Goal: Transaction & Acquisition: Purchase product/service

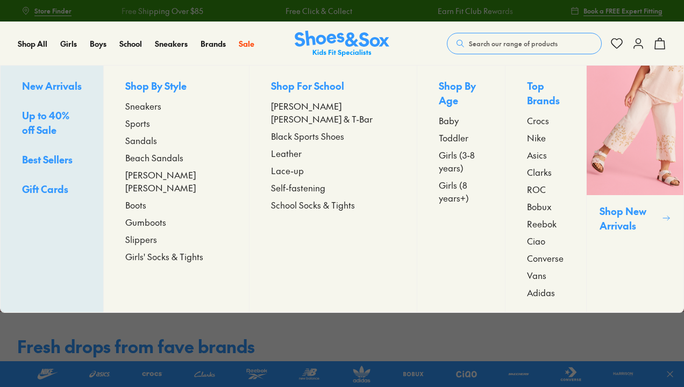
click at [155, 105] on span "Sneakers" at bounding box center [143, 105] width 36 height 13
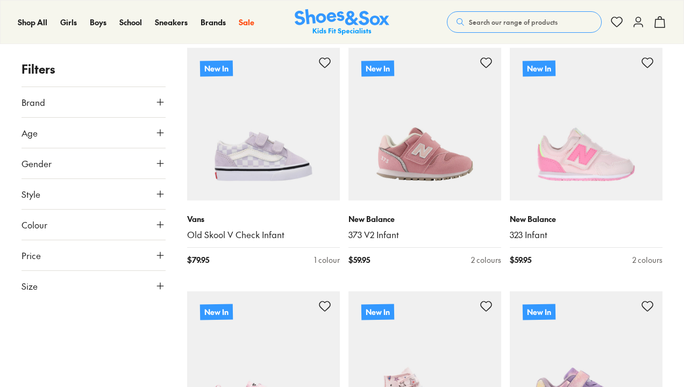
scroll to position [202, 0]
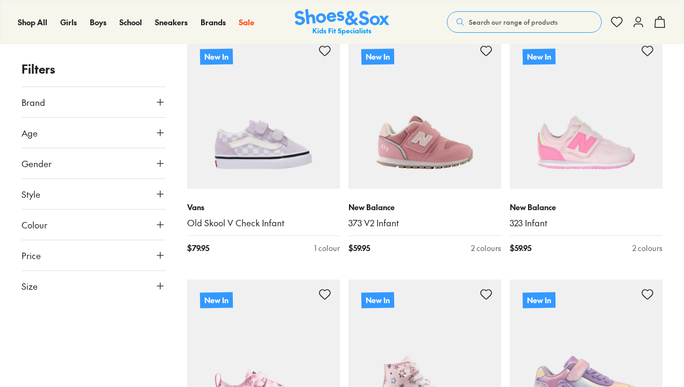
click at [163, 134] on icon at bounding box center [160, 132] width 11 height 11
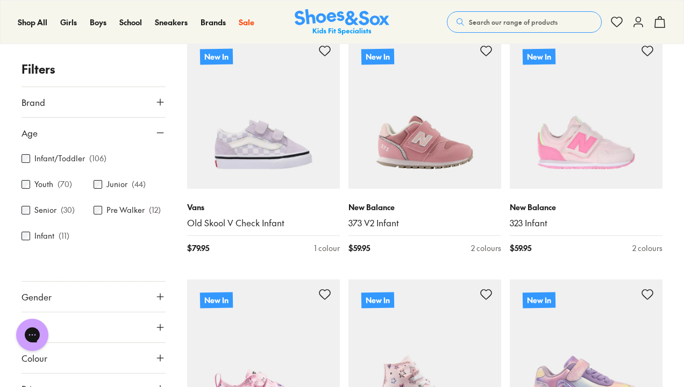
scroll to position [0, 0]
click at [155, 133] on icon at bounding box center [160, 132] width 11 height 11
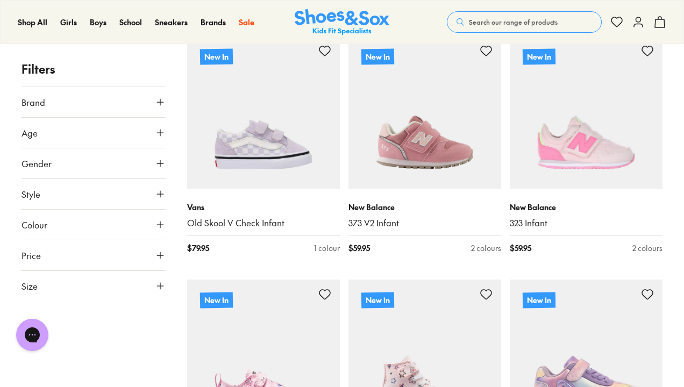
click at [161, 195] on icon at bounding box center [160, 194] width 11 height 11
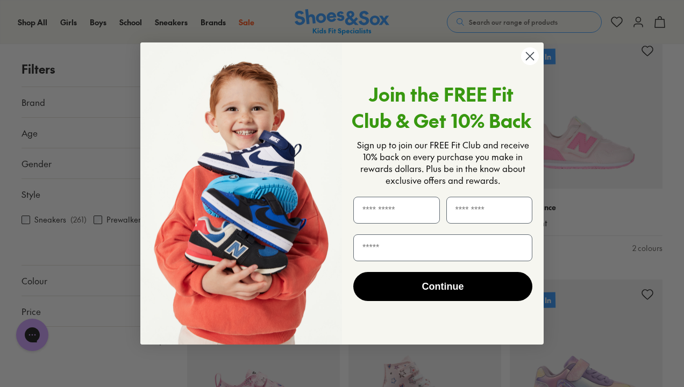
click at [531, 60] on circle "Close dialog" at bounding box center [530, 56] width 18 height 18
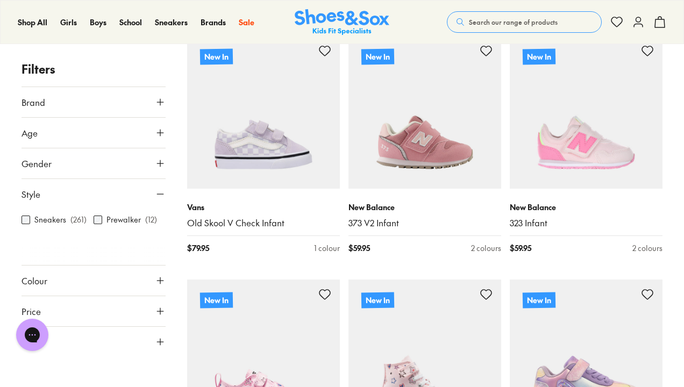
click at [161, 193] on icon at bounding box center [160, 194] width 11 height 11
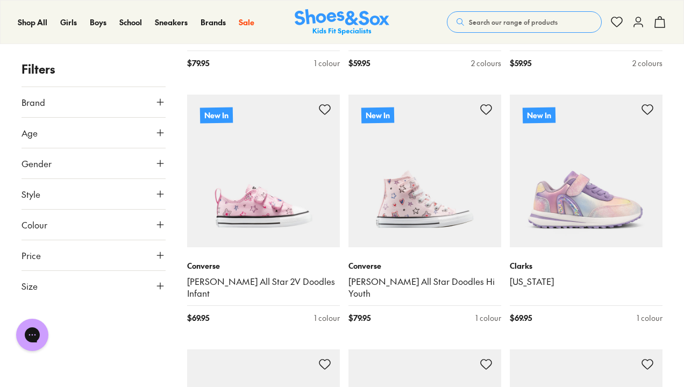
scroll to position [390, 0]
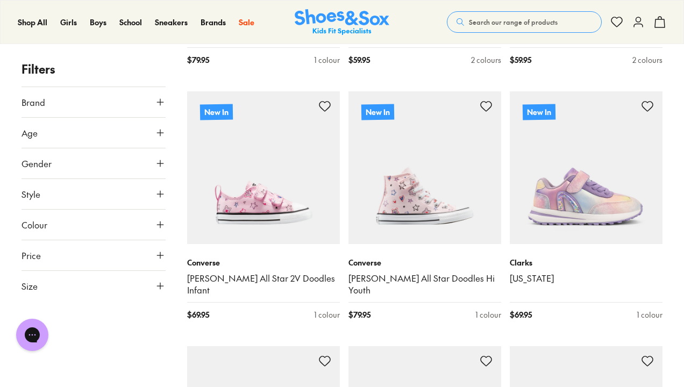
click at [160, 288] on icon at bounding box center [160, 286] width 11 height 11
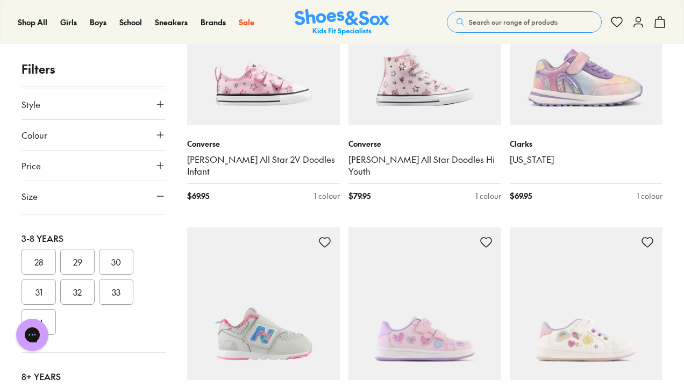
scroll to position [270, 0]
click at [46, 263] on button "28" at bounding box center [39, 263] width 34 height 26
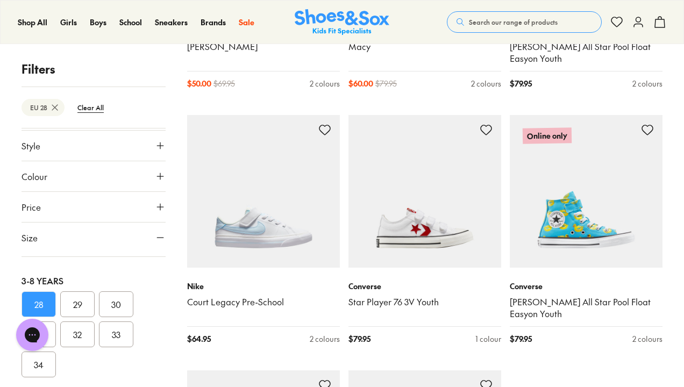
scroll to position [2473, 0]
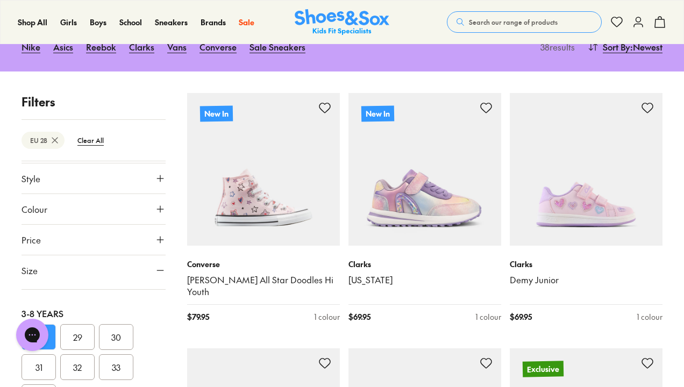
scroll to position [147, 0]
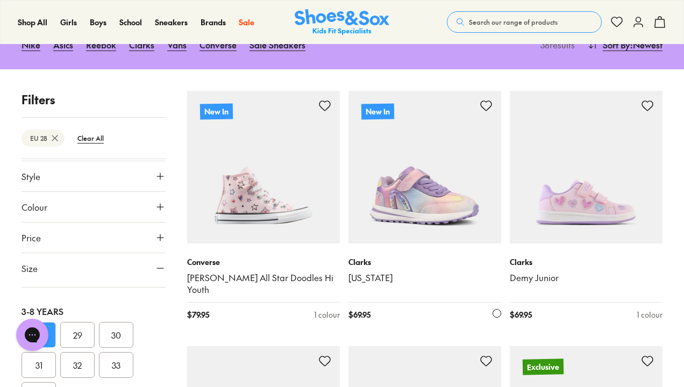
click at [449, 191] on img at bounding box center [424, 167] width 153 height 153
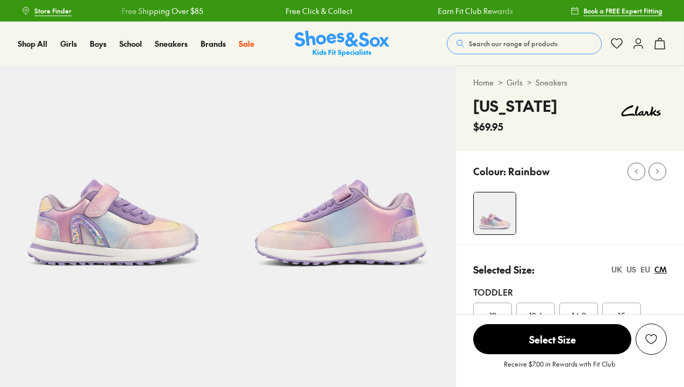
scroll to position [120, 0]
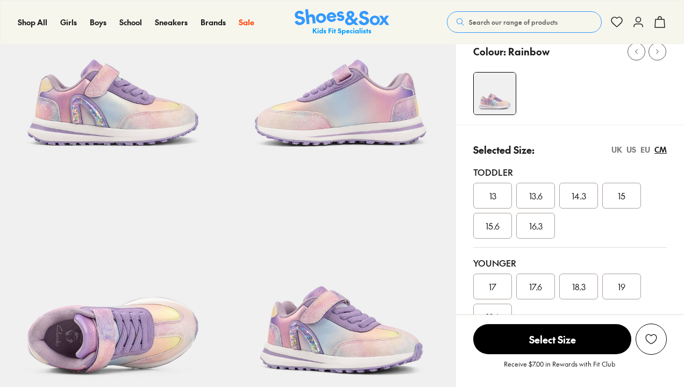
select select "*"
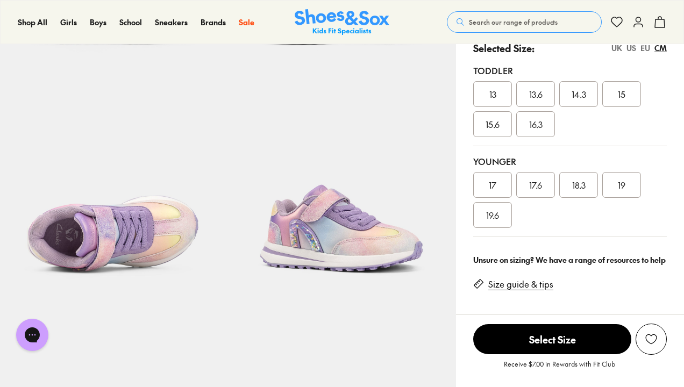
scroll to position [0, 0]
click at [535, 189] on span "17.6" at bounding box center [535, 184] width 13 height 13
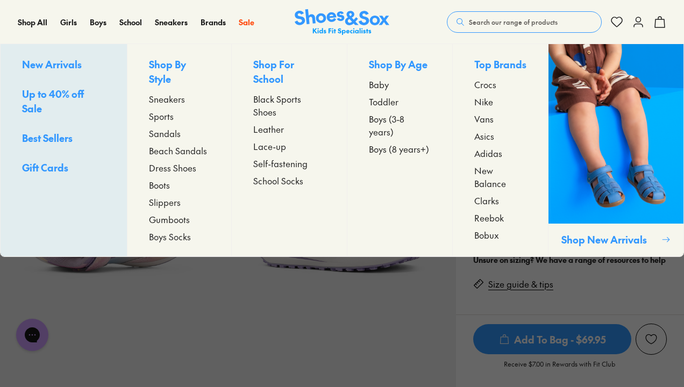
click at [164, 100] on span "Sneakers" at bounding box center [167, 98] width 36 height 13
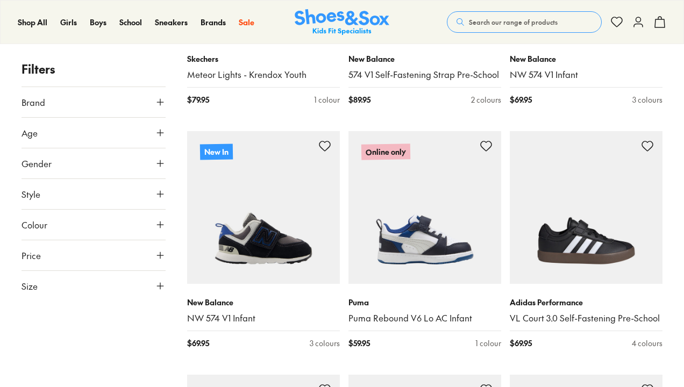
scroll to position [351, 0]
click at [161, 288] on icon at bounding box center [160, 286] width 11 height 11
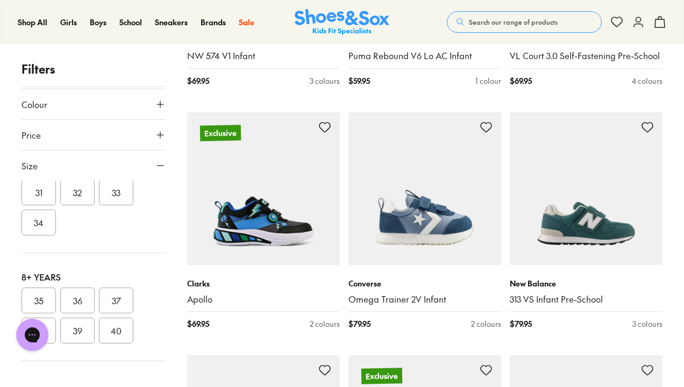
scroll to position [613, 0]
click at [155, 163] on icon at bounding box center [160, 165] width 11 height 11
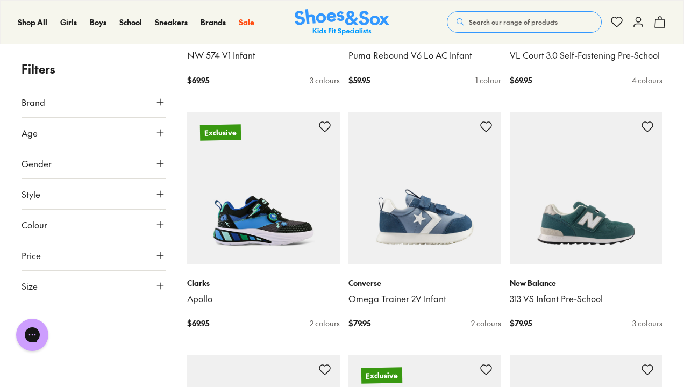
scroll to position [0, 0]
click at [162, 163] on icon at bounding box center [160, 163] width 11 height 11
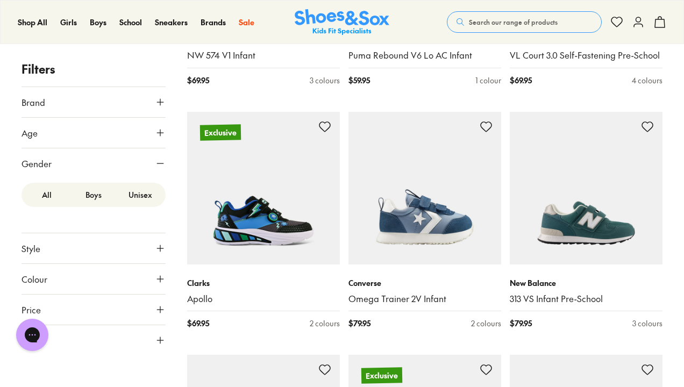
click at [142, 197] on label "Unisex" at bounding box center [140, 195] width 47 height 20
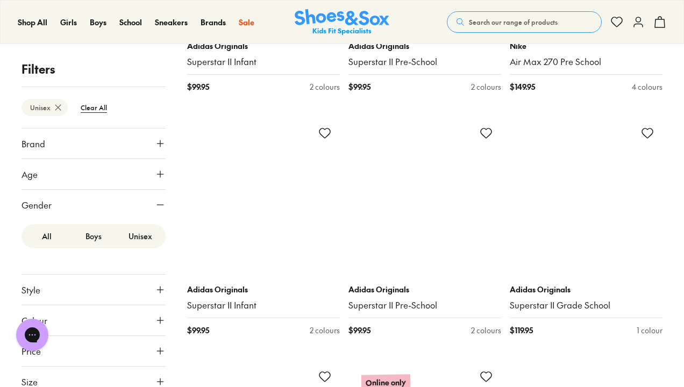
scroll to position [2400, 0]
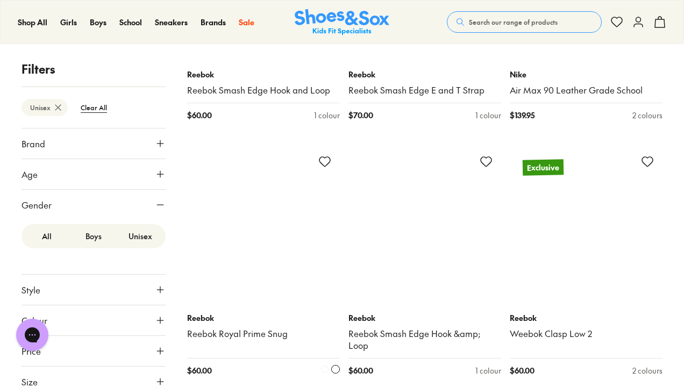
scroll to position [5077, 0]
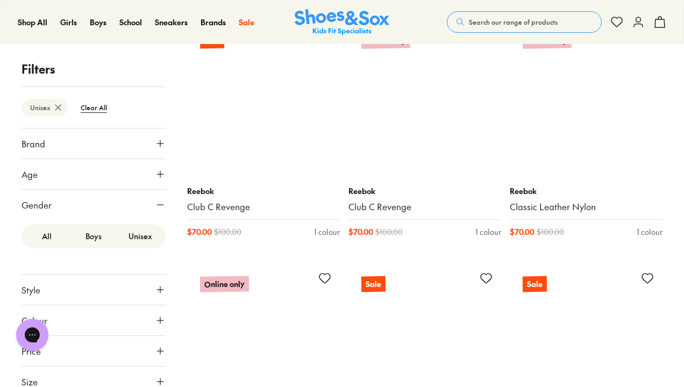
scroll to position [7504, 0]
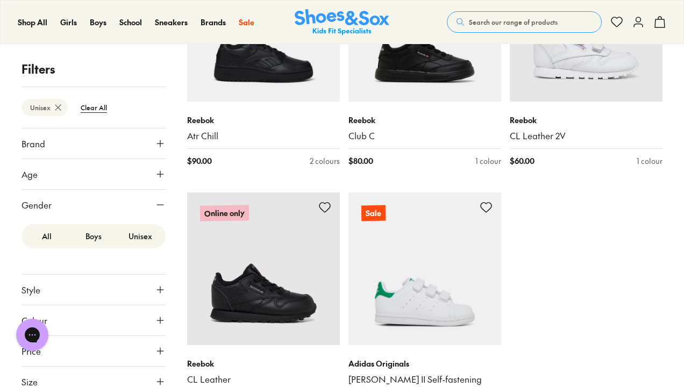
scroll to position [8429, 0]
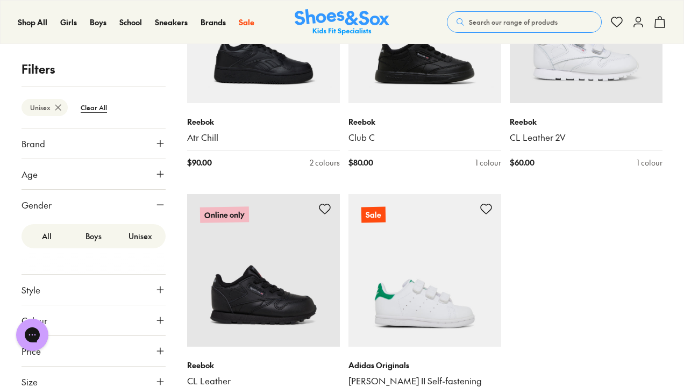
click at [50, 226] on label "All" at bounding box center [47, 236] width 47 height 20
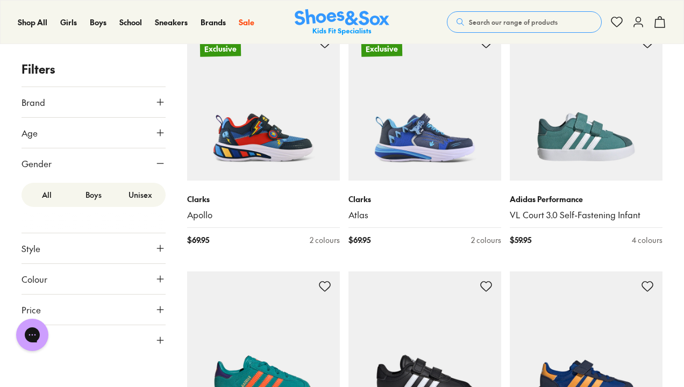
scroll to position [1430, 0]
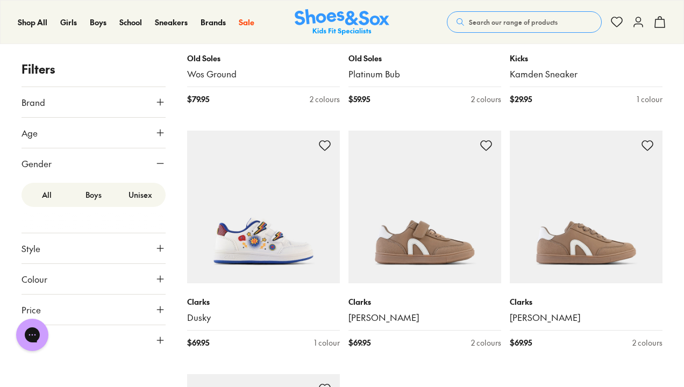
scroll to position [5081, 0]
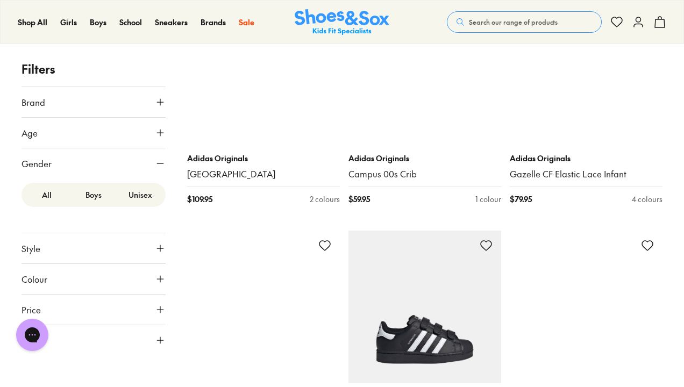
scroll to position [7460, 0]
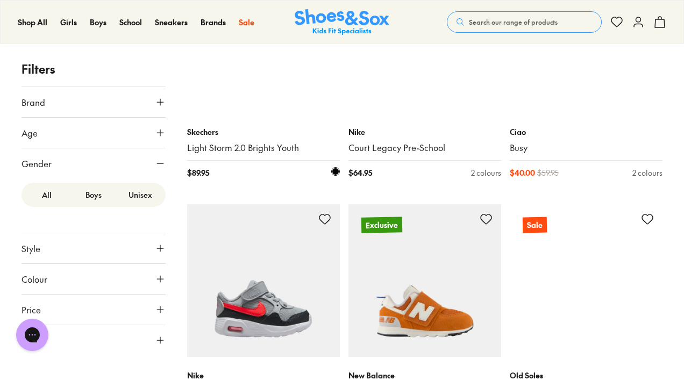
scroll to position [10230, 0]
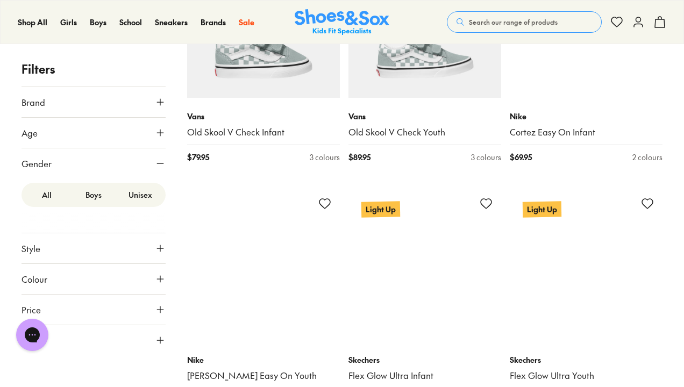
scroll to position [12844, 0]
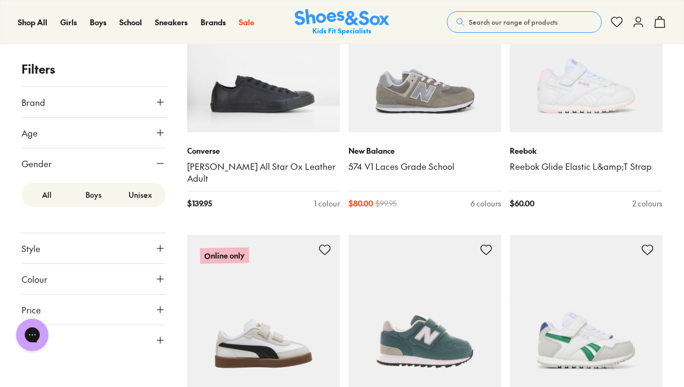
scroll to position [15306, 0]
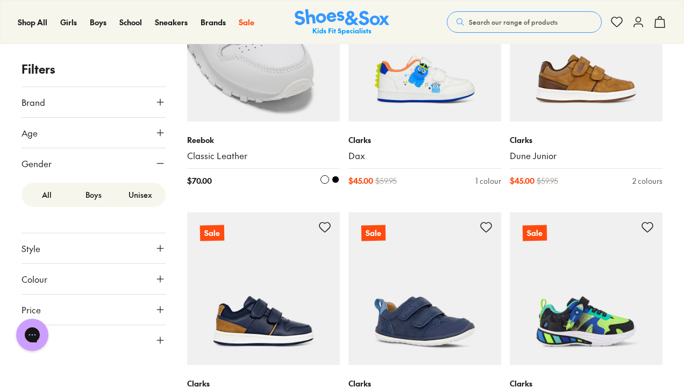
scroll to position [17971, 0]
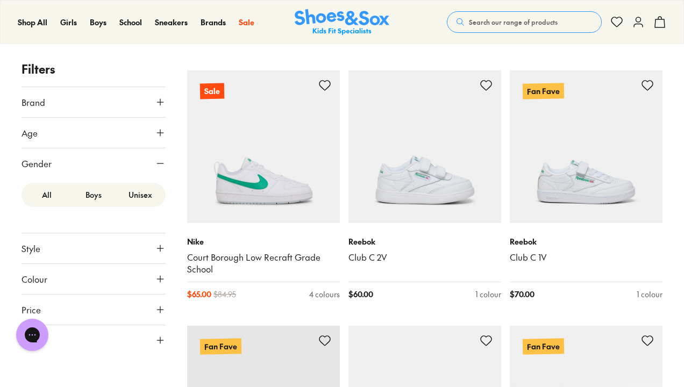
scroll to position [20593, 0]
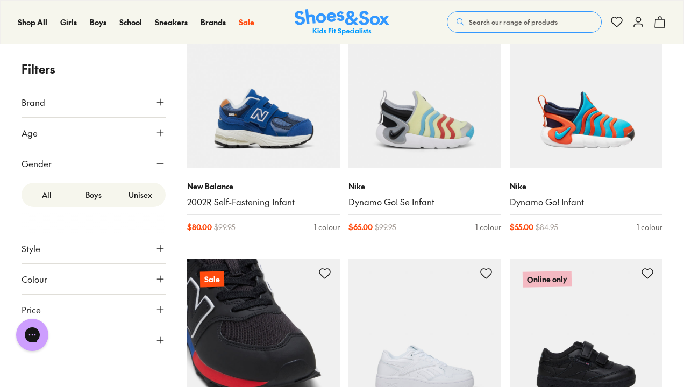
scroll to position [23146, 0]
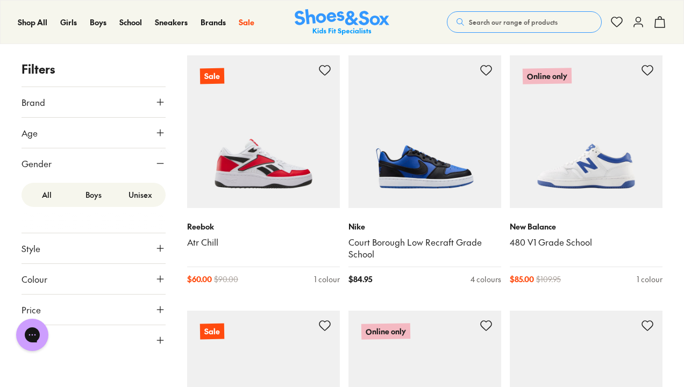
scroll to position [21430, 0]
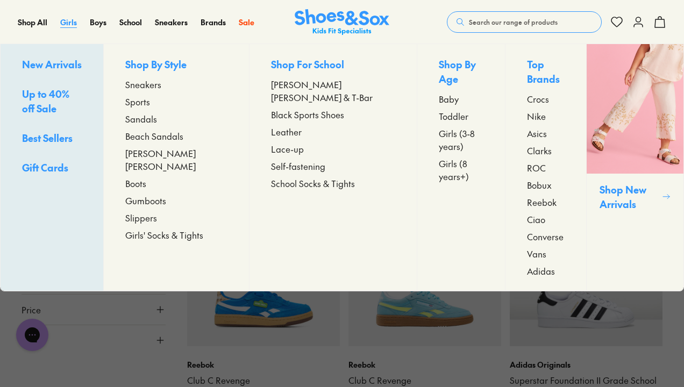
click at [71, 22] on span "Girls" at bounding box center [68, 22] width 17 height 11
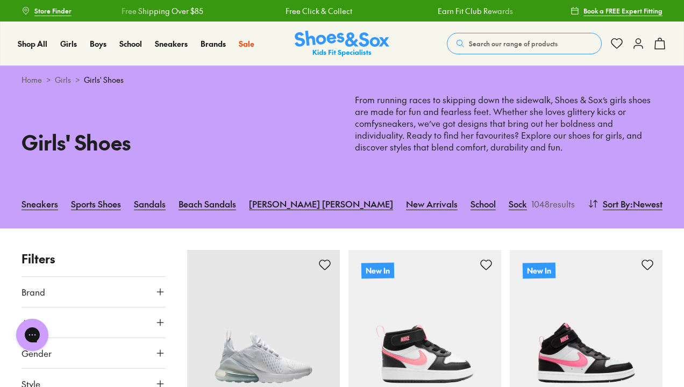
click at [162, 287] on icon at bounding box center [160, 292] width 11 height 11
click at [156, 291] on icon at bounding box center [160, 292] width 11 height 11
